Goal: Check status: Check status

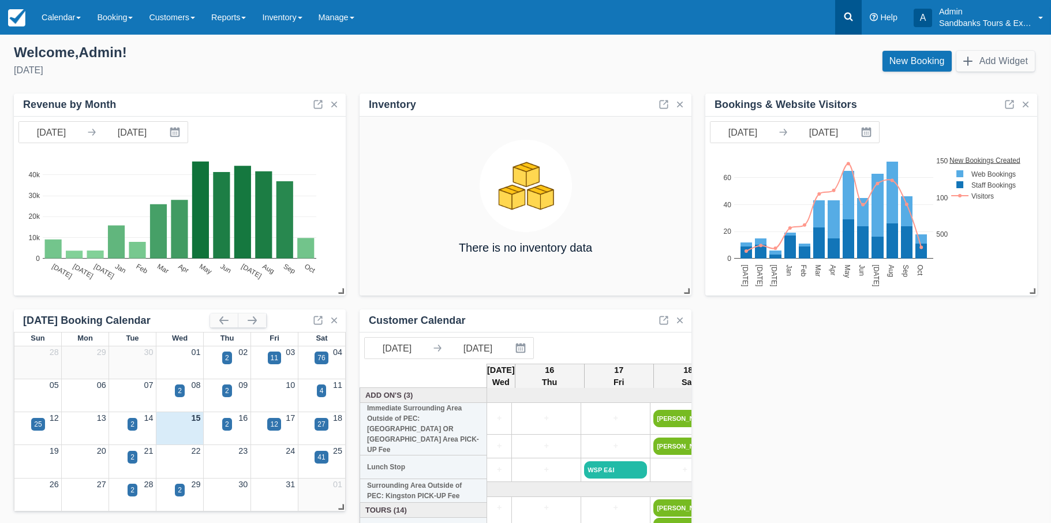
click at [847, 15] on icon at bounding box center [849, 17] width 12 height 12
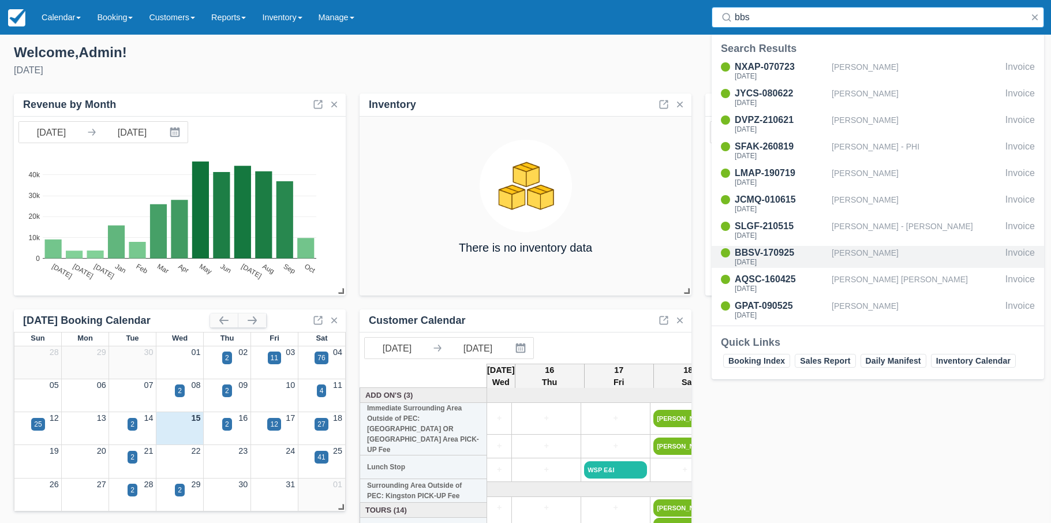
type input "bbs"
click at [771, 251] on div "BBSV-170925" at bounding box center [781, 253] width 92 height 14
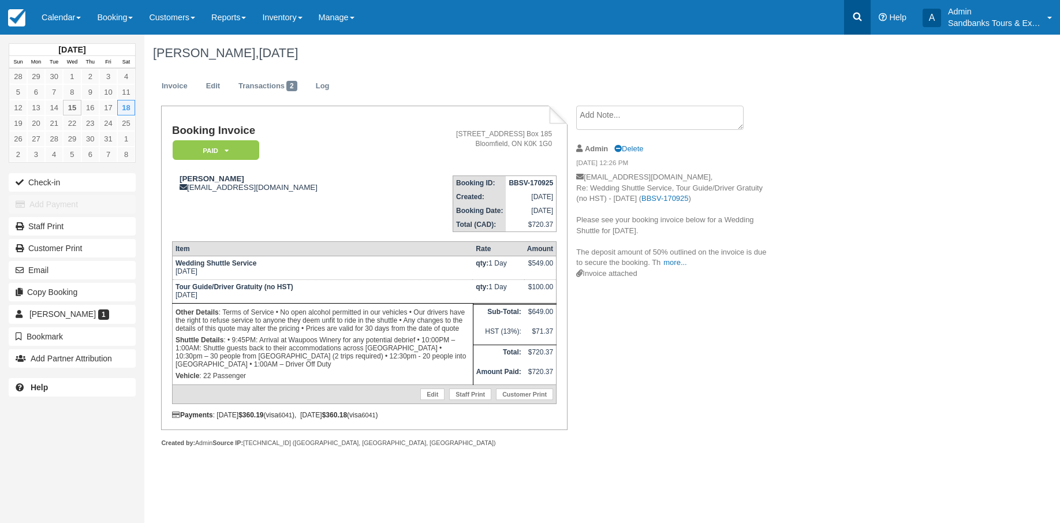
click at [857, 19] on icon at bounding box center [857, 17] width 9 height 9
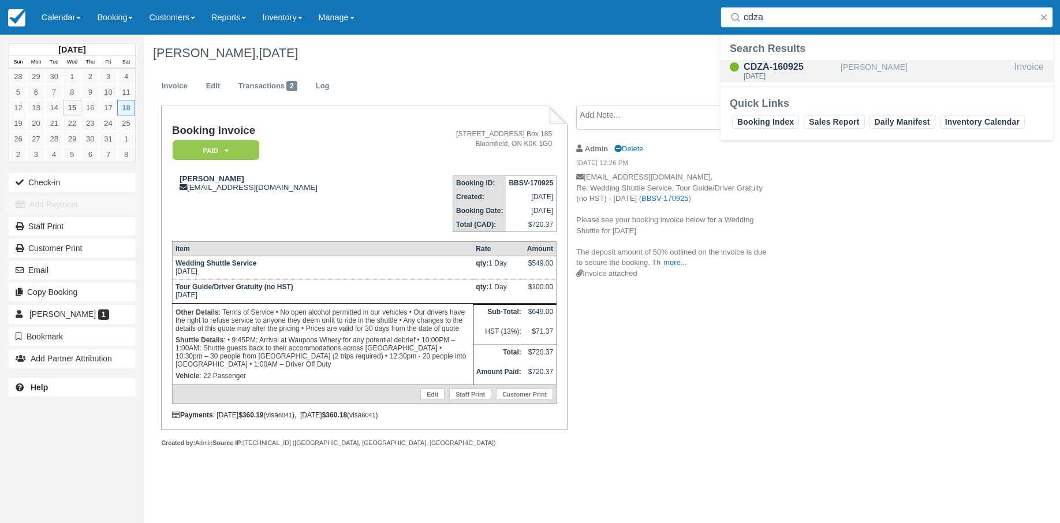
type input "cdza"
click at [783, 63] on div "CDZA-160925" at bounding box center [790, 67] width 92 height 14
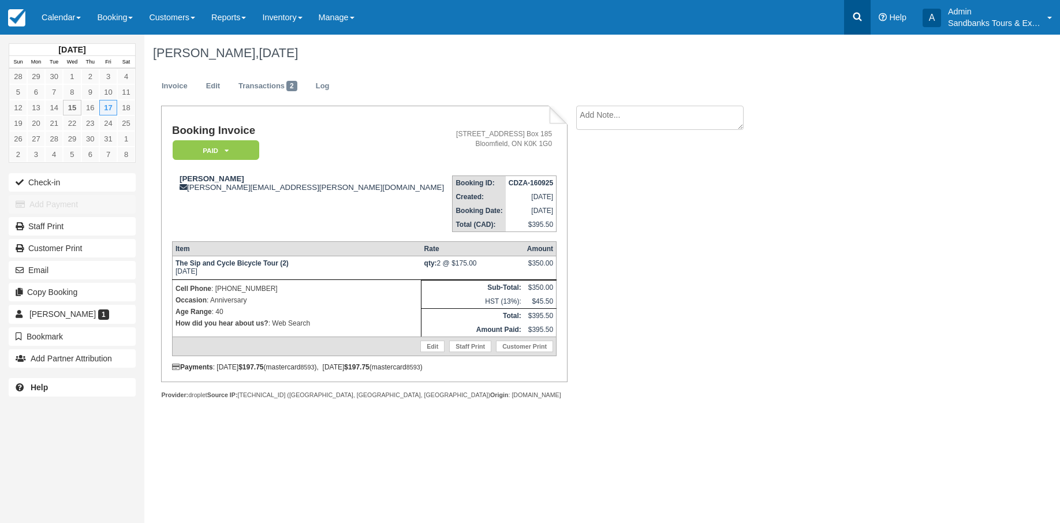
click at [856, 17] on icon at bounding box center [857, 17] width 12 height 12
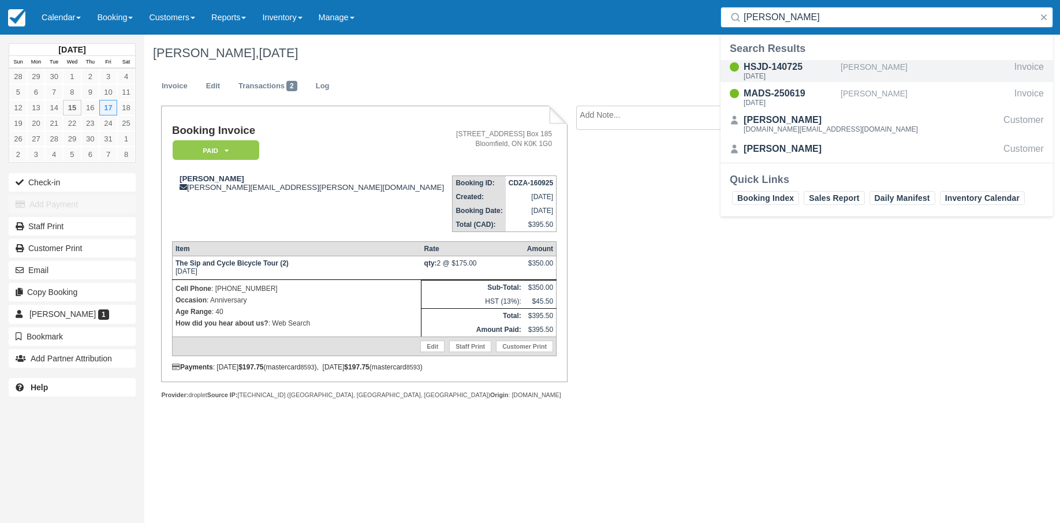
type input "rachel rich"
click at [777, 68] on div "HSJD-140725" at bounding box center [790, 67] width 92 height 14
